Goal: Information Seeking & Learning: Learn about a topic

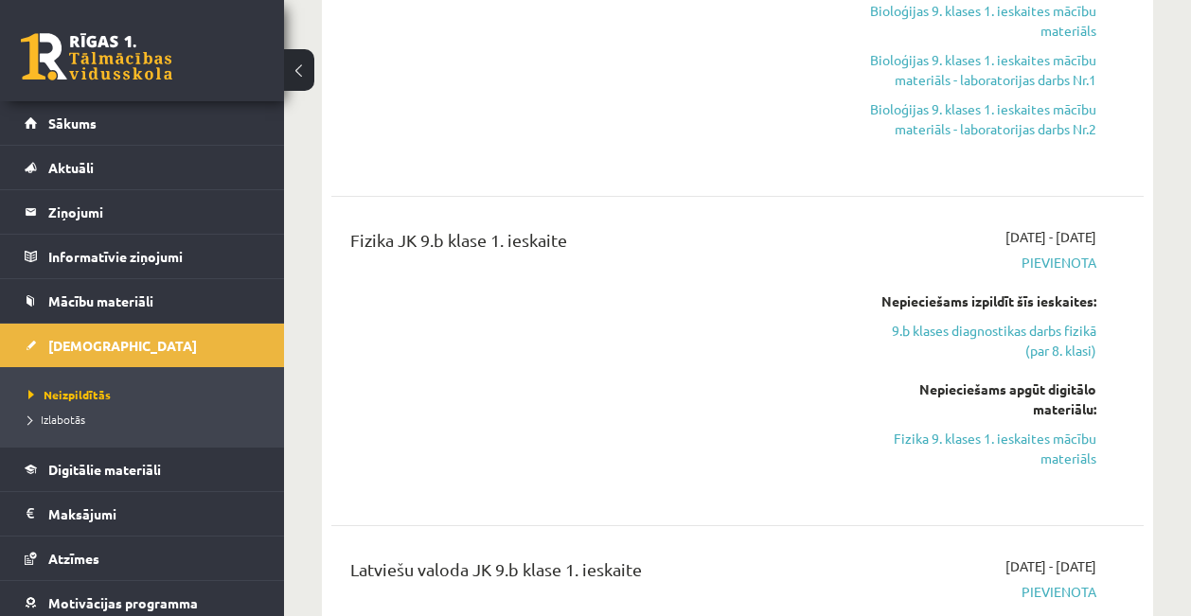
scroll to position [985, 0]
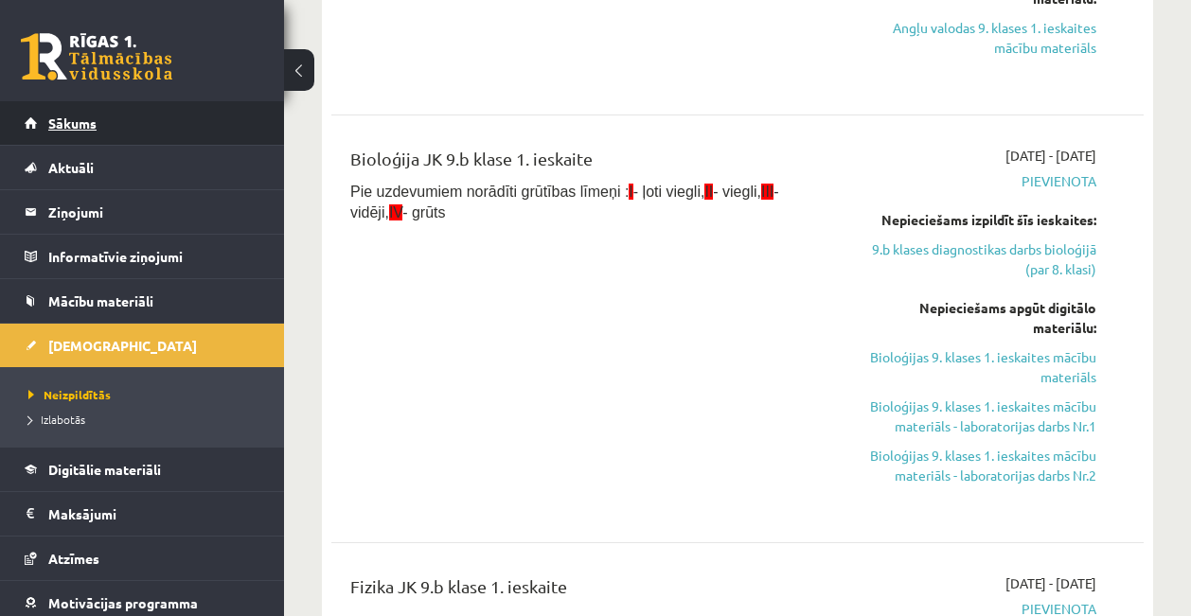
click at [178, 127] on link "Sākums" at bounding box center [143, 123] width 236 height 44
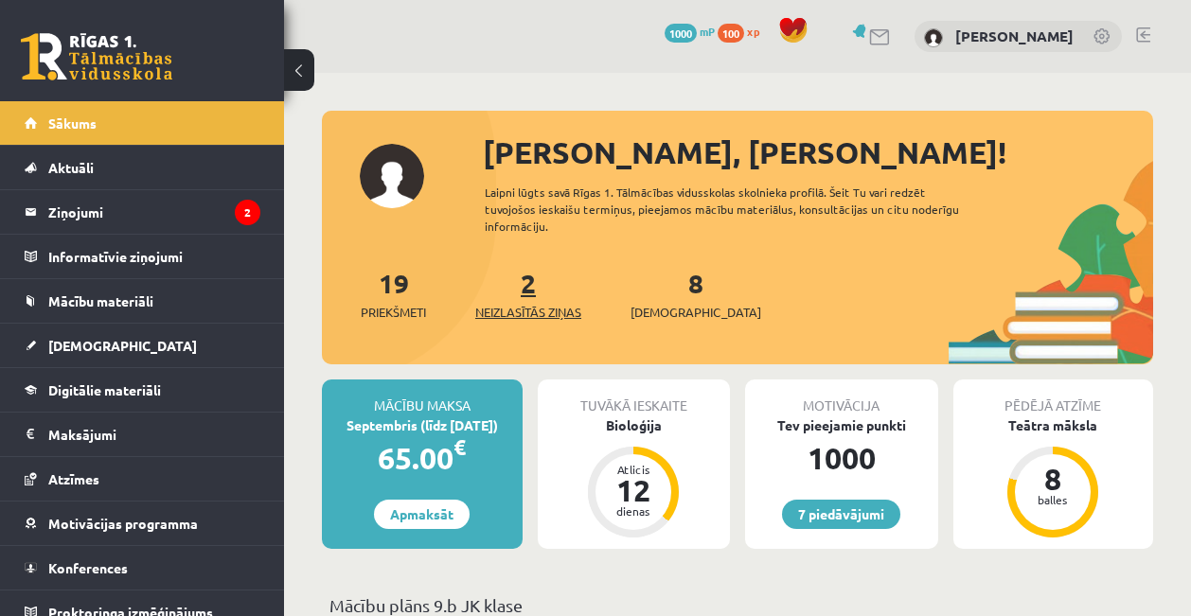
click at [533, 296] on link "2 Neizlasītās ziņas" at bounding box center [528, 294] width 106 height 56
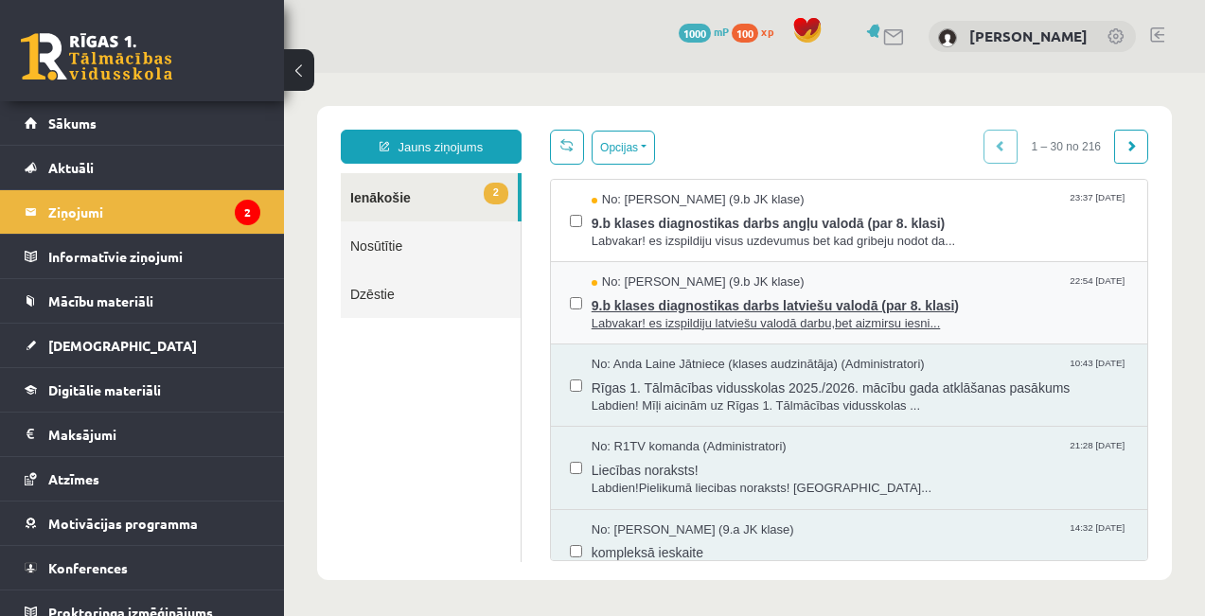
click at [648, 315] on span "Labvakar! es izspildiju latviešu valodā darbu,bet aizmirsu iesni..." at bounding box center [860, 324] width 537 height 18
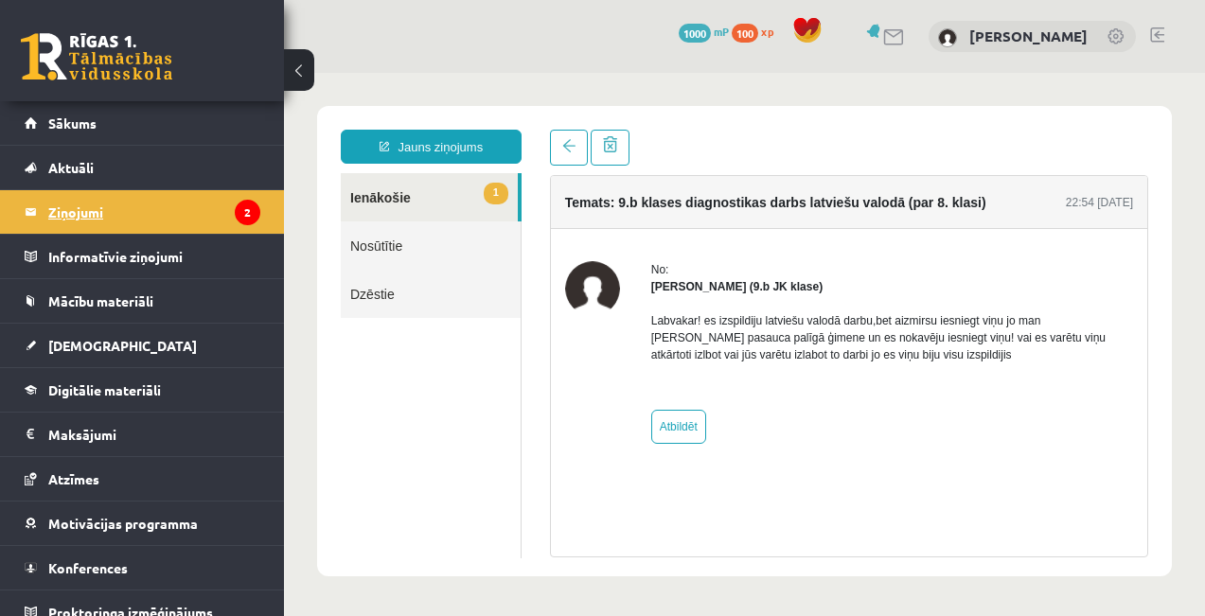
click at [182, 210] on legend "Ziņojumi 2" at bounding box center [154, 212] width 212 height 44
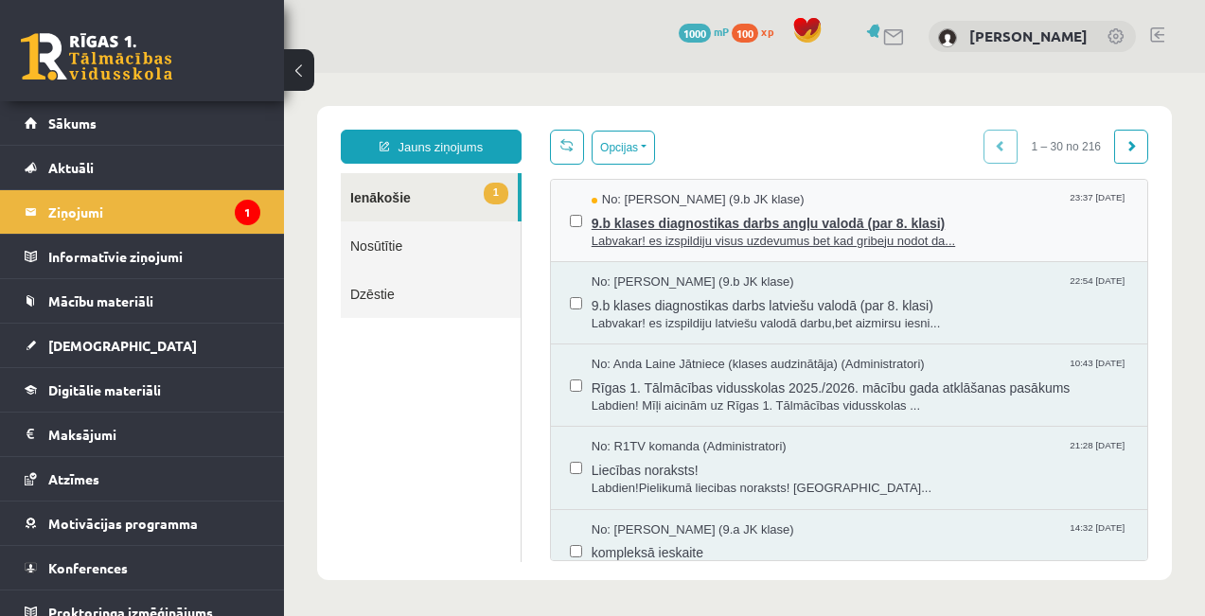
click at [672, 214] on span "9.b klases diagnostikas darbs angļu valodā (par 8. klasi)" at bounding box center [860, 221] width 537 height 24
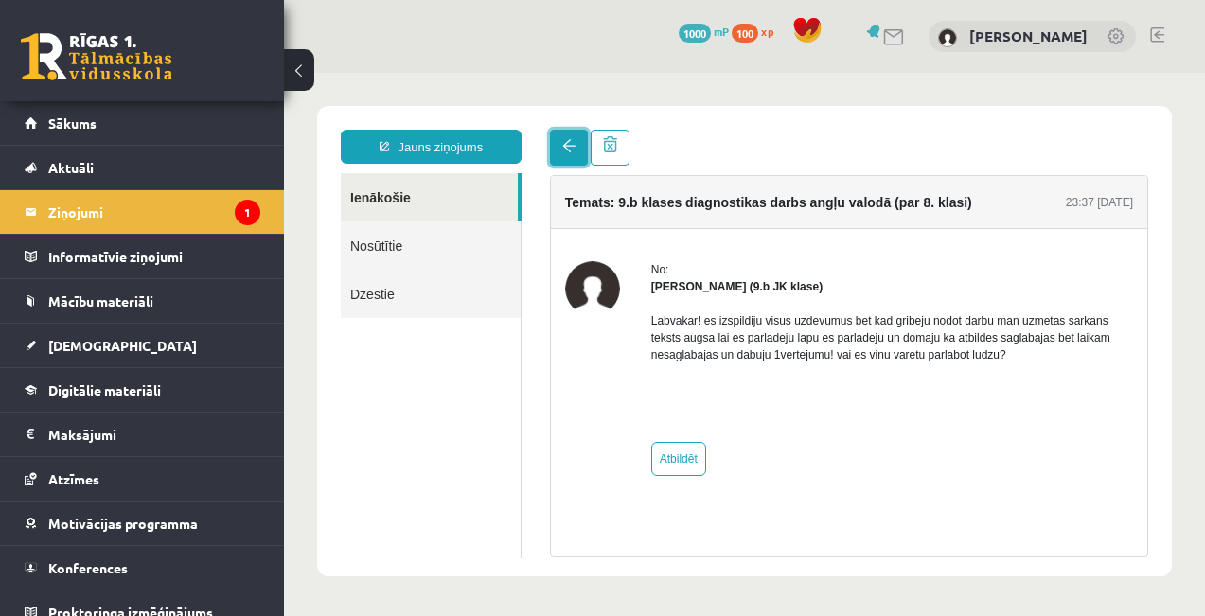
click at [582, 156] on link at bounding box center [569, 148] width 38 height 36
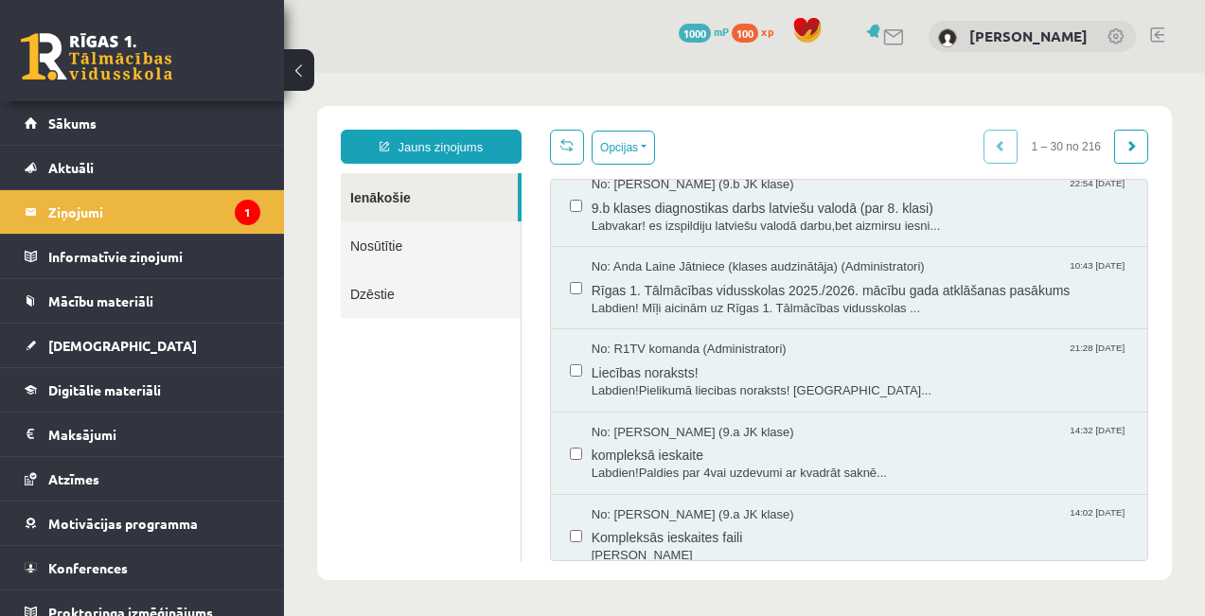
scroll to position [171, 0]
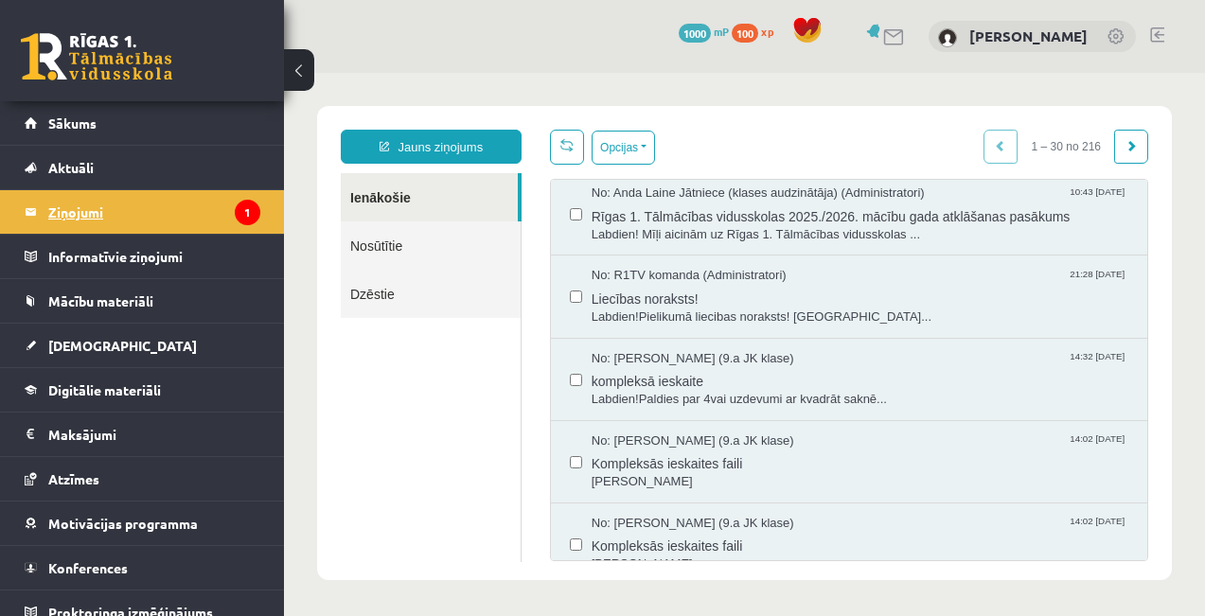
click at [176, 218] on legend "Ziņojumi 1" at bounding box center [154, 212] width 212 height 44
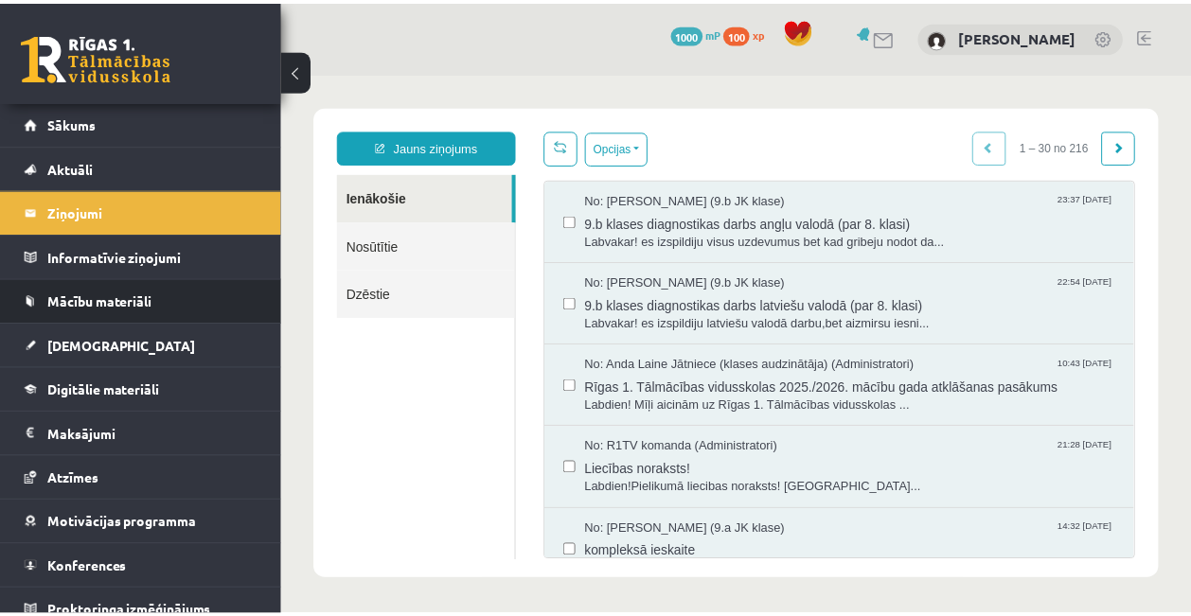
scroll to position [0, 0]
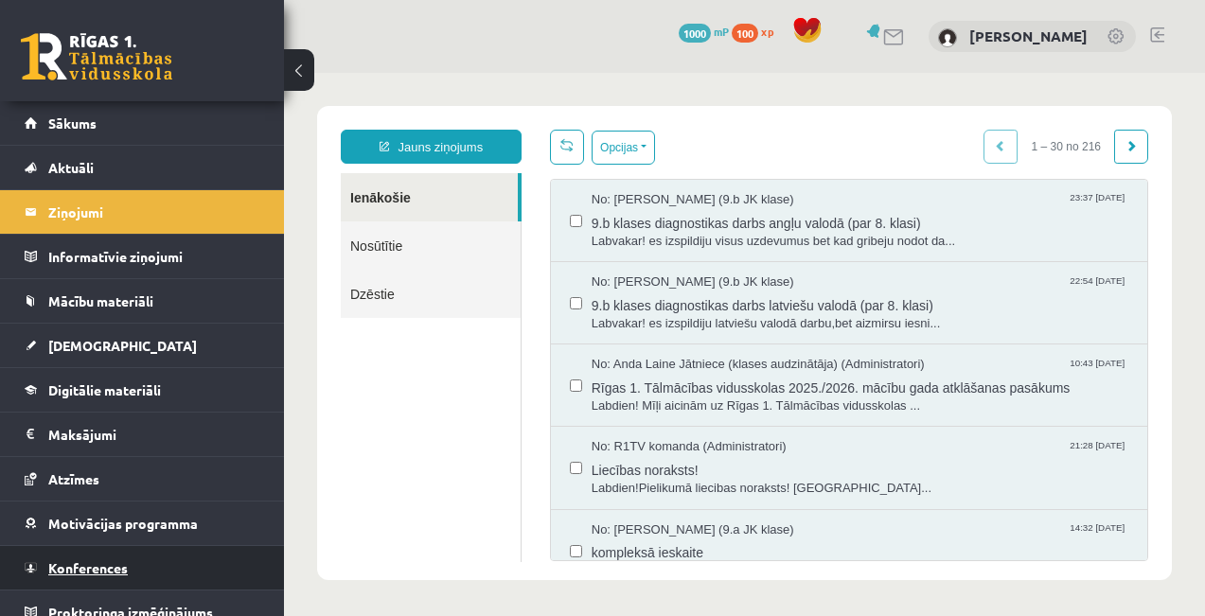
click at [163, 580] on link "Konferences" at bounding box center [143, 568] width 236 height 44
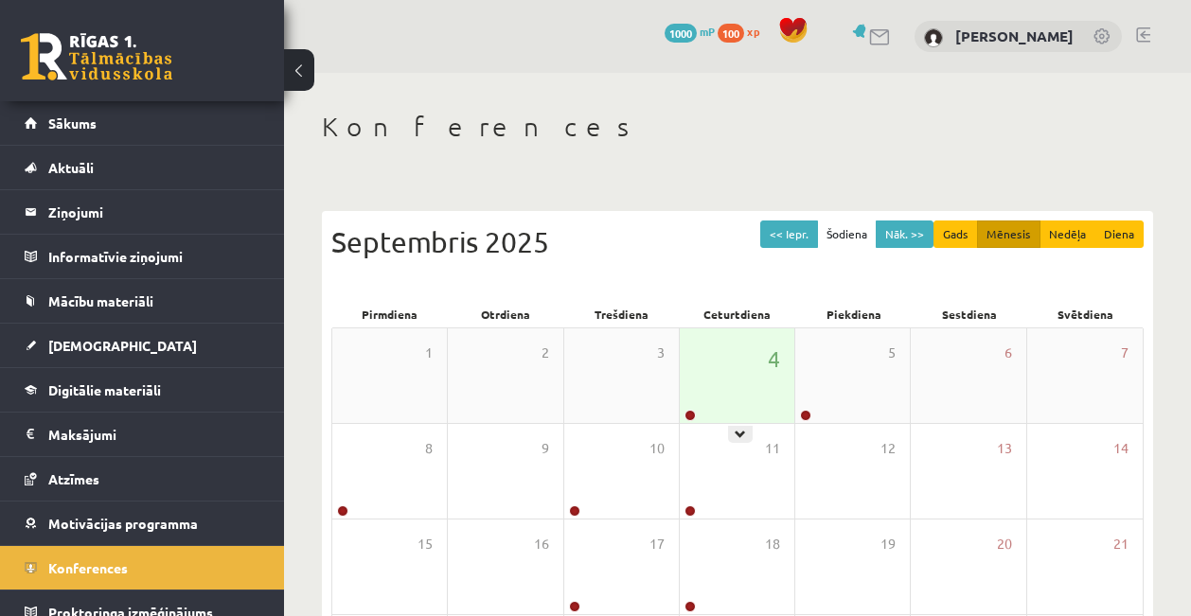
click at [733, 414] on div "4" at bounding box center [737, 375] width 115 height 95
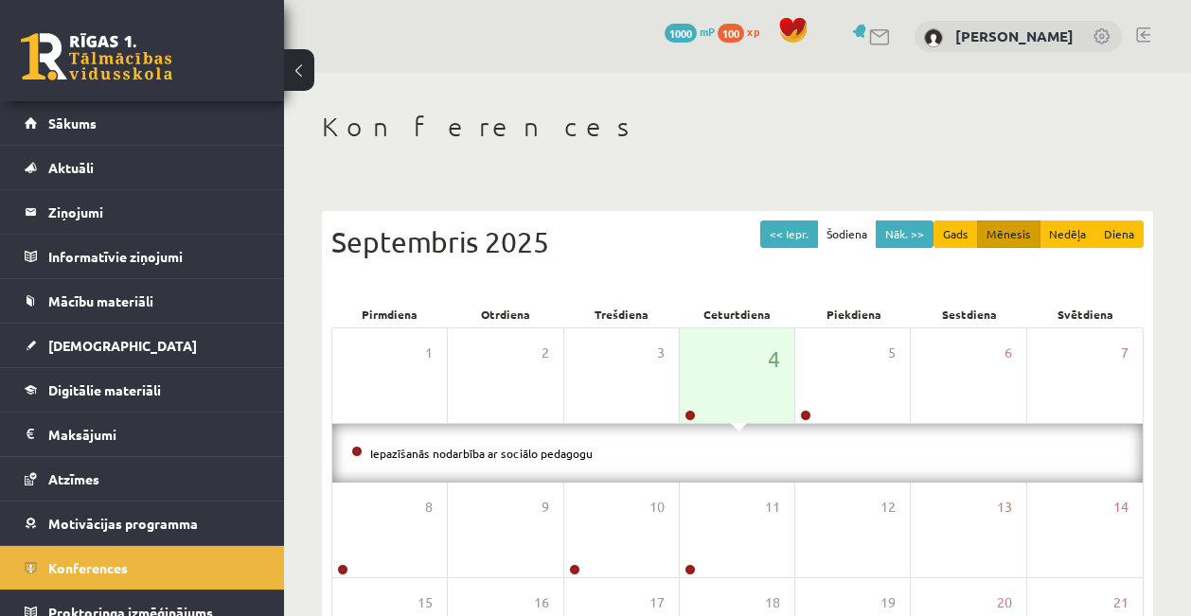
click at [487, 444] on li "Iepazīšanās nodarbība ar sociālo pedagogu" at bounding box center [737, 453] width 772 height 21
click at [492, 450] on link "Iepazīšanās nodarbība ar sociālo pedagogu" at bounding box center [481, 453] width 222 height 15
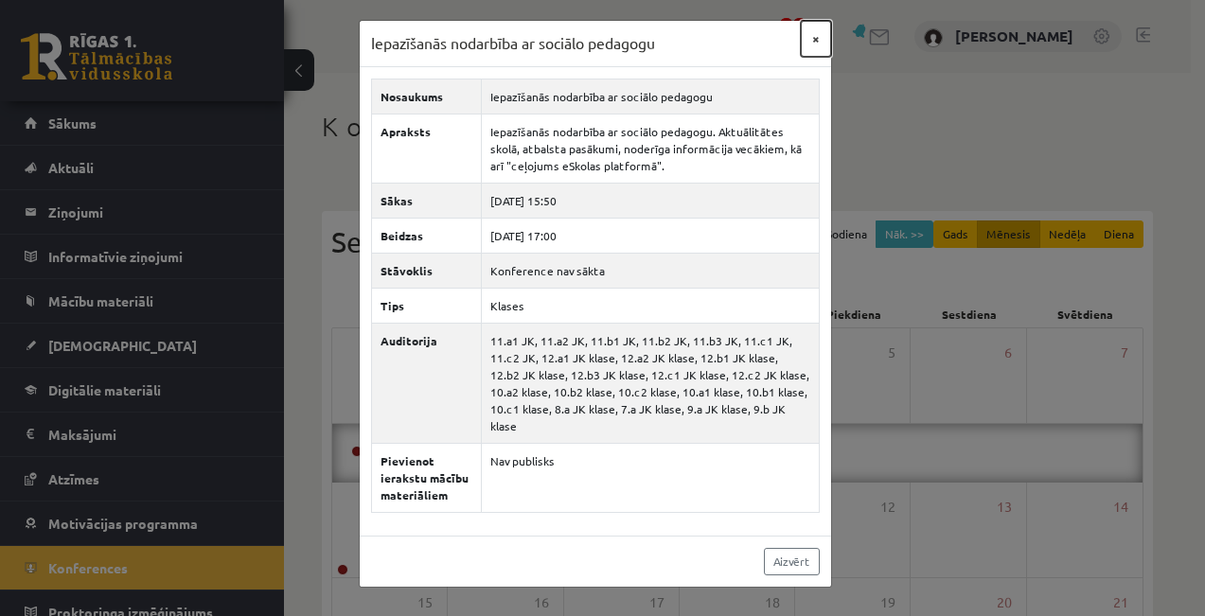
click at [820, 39] on button "×" at bounding box center [816, 39] width 30 height 36
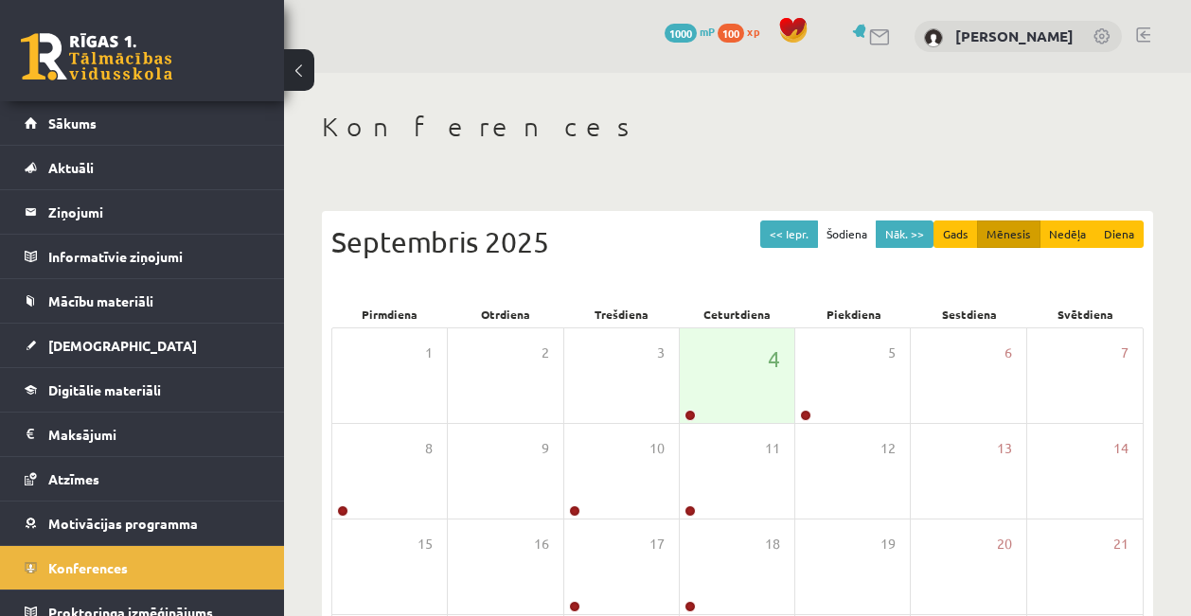
click at [697, 30] on span "1000" at bounding box center [681, 33] width 32 height 19
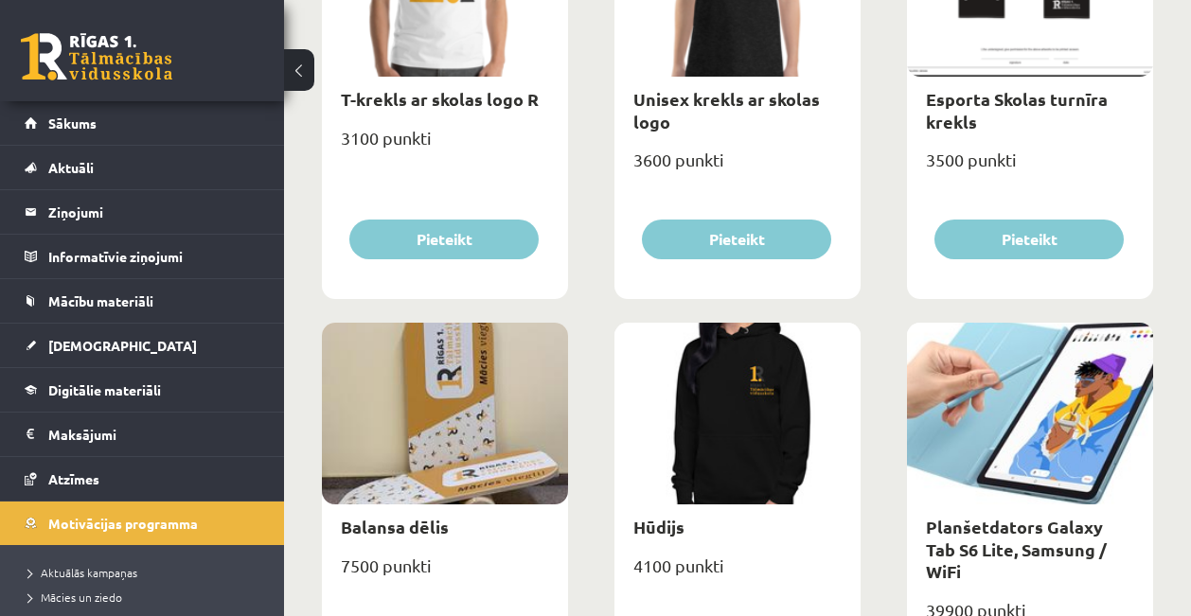
scroll to position [795, 0]
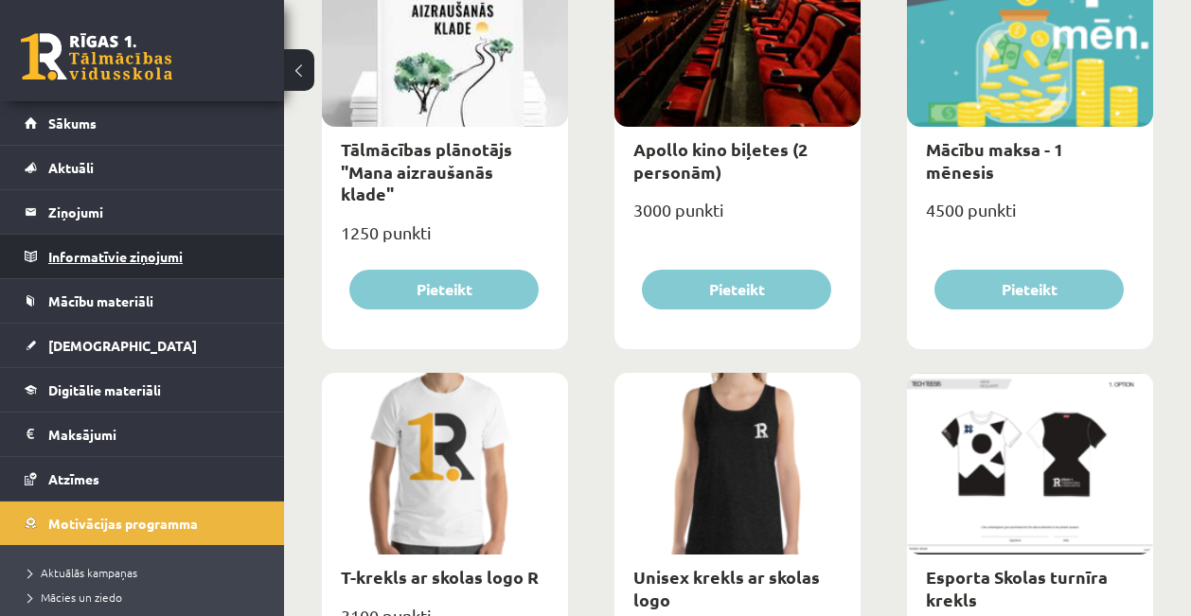
click at [155, 270] on legend "Informatīvie ziņojumi 0" at bounding box center [154, 257] width 212 height 44
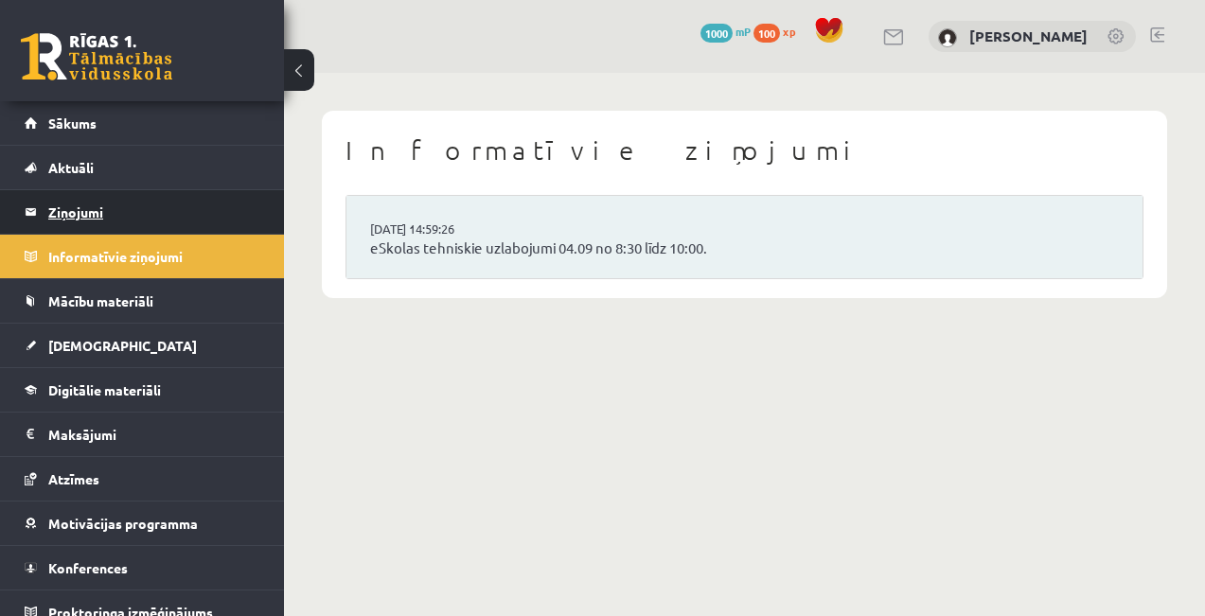
click at [179, 195] on legend "Ziņojumi 0" at bounding box center [154, 212] width 212 height 44
